Goal: Task Accomplishment & Management: Manage account settings

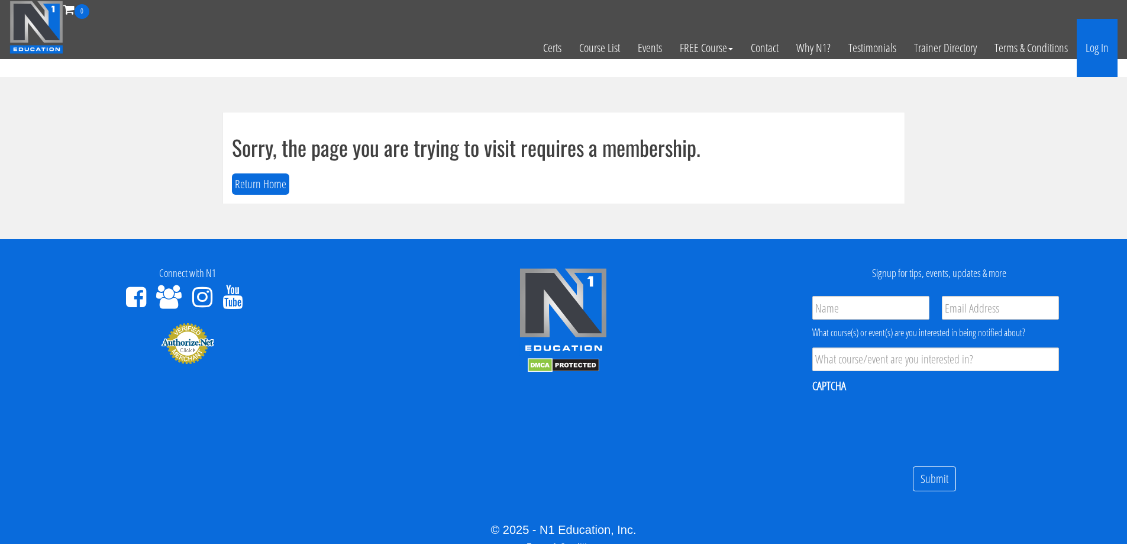
click at [1099, 44] on link "Log In" at bounding box center [1097, 48] width 41 height 58
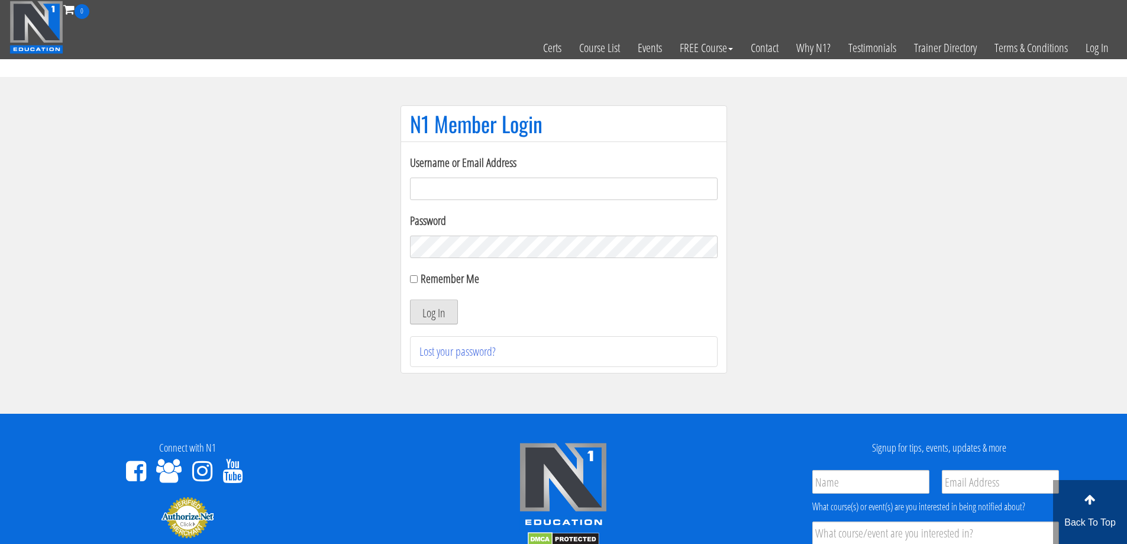
type input "baptiste.grelier1@gmail.com"
click at [430, 303] on button "Log In" at bounding box center [434, 311] width 48 height 25
click at [429, 310] on button "Log In" at bounding box center [434, 311] width 48 height 25
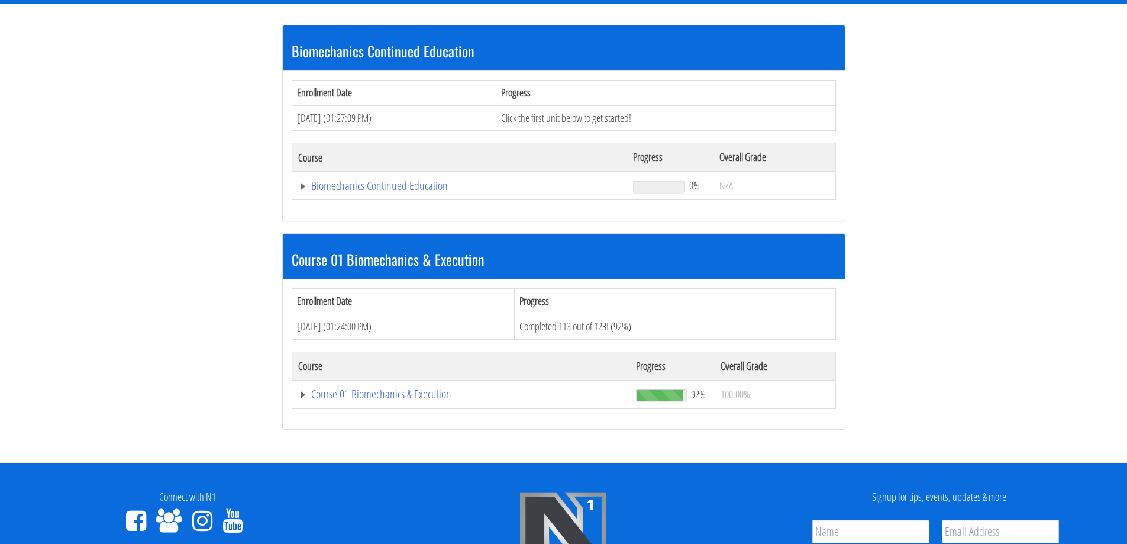
scroll to position [237, 0]
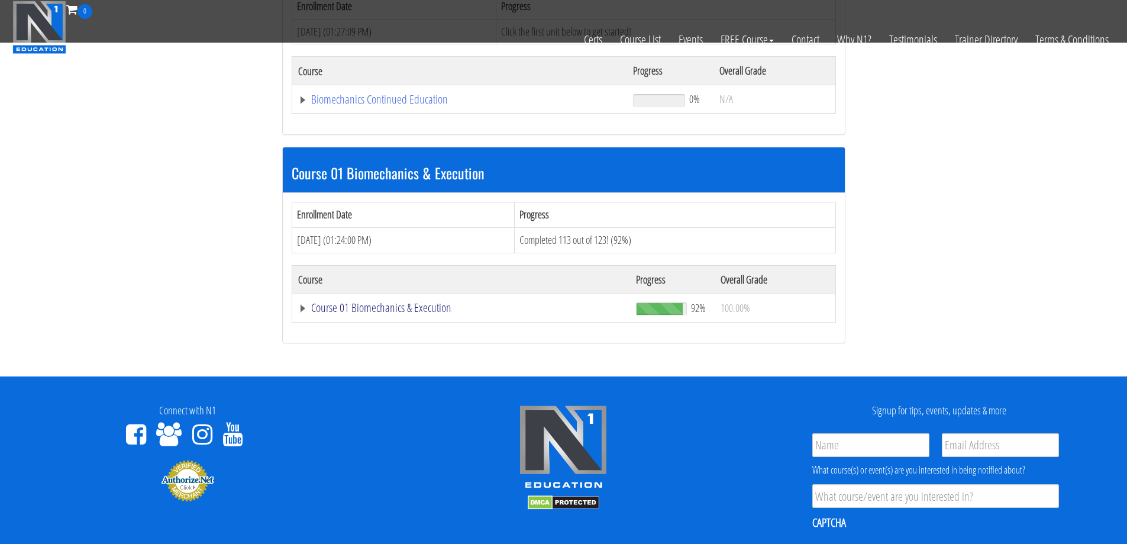
click at [396, 307] on link "Course 01 Biomechanics & Execution" at bounding box center [461, 308] width 327 height 12
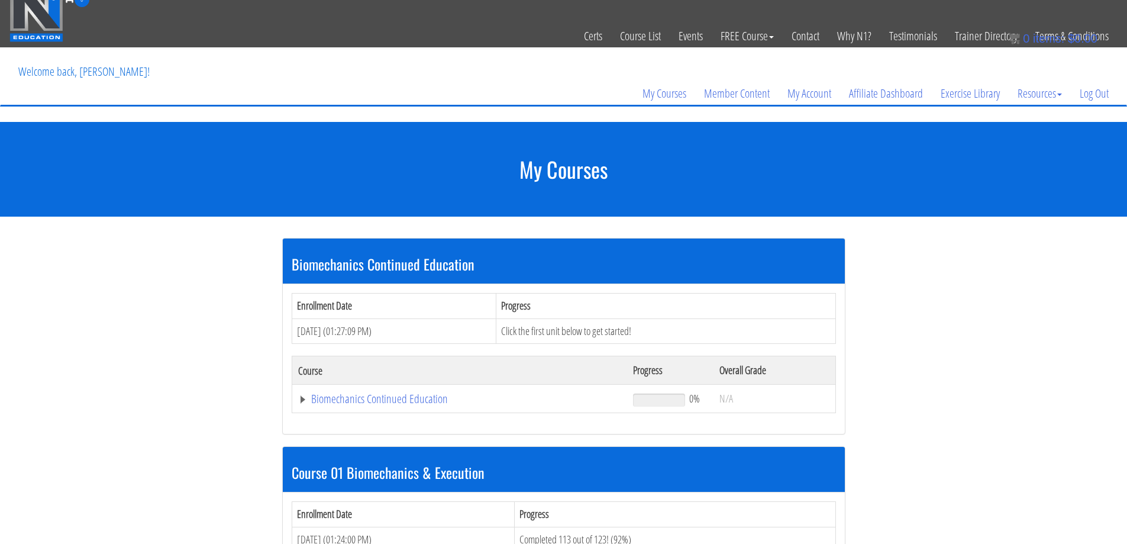
scroll to position [0, 0]
